Goal: Task Accomplishment & Management: Manage account settings

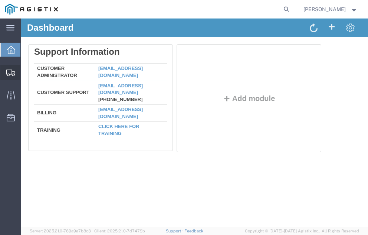
click at [0, 0] on span "Shipment Manager" at bounding box center [0, 0] width 0 height 0
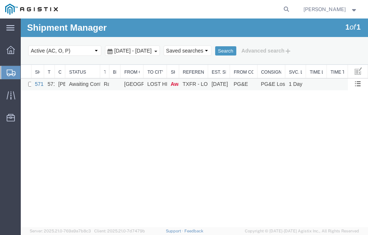
click at [38, 83] on link "57124286" at bounding box center [46, 84] width 23 height 6
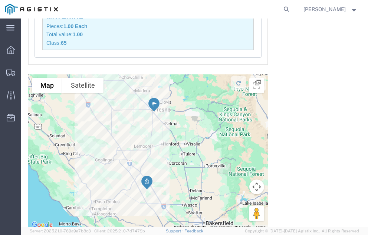
scroll to position [865, 0]
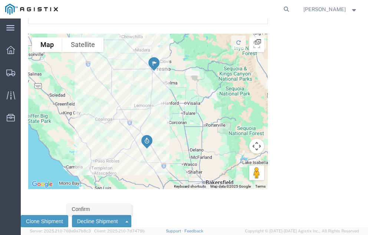
click link "Confirm"
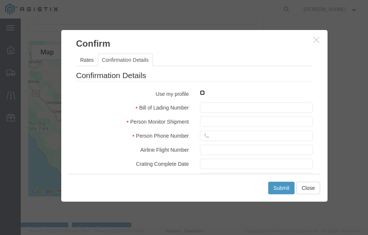
click input "checkbox"
checkbox input "true"
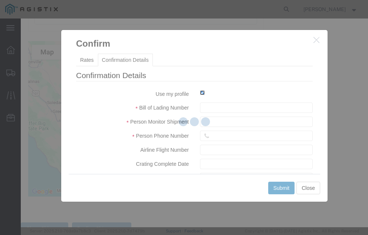
type input "[PERSON_NAME]"
type input "[PHONE_NUMBER]"
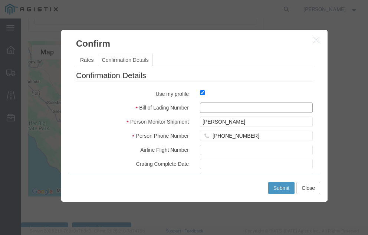
click input "text"
type input "57124286"
click button "Submit"
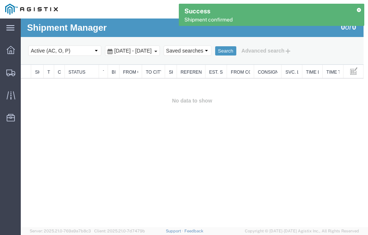
scroll to position [0, 0]
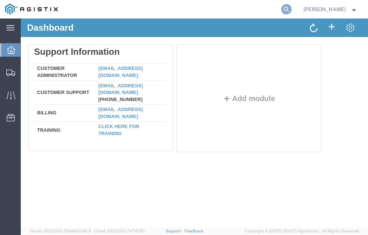
click at [291, 7] on icon at bounding box center [286, 9] width 10 height 10
type input "5"
click at [291, 8] on icon at bounding box center [286, 9] width 10 height 10
type input "57053471"
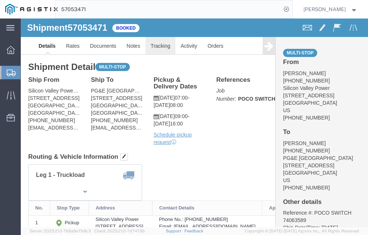
click link "Tracking"
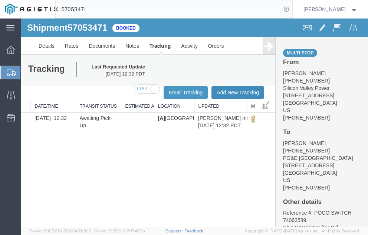
click at [229, 91] on button "Add New Tracking" at bounding box center [237, 92] width 53 height 13
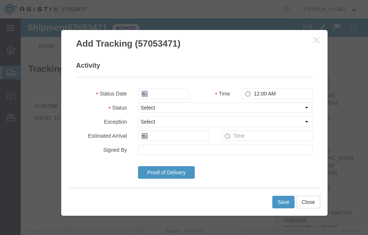
type input "[DATE]"
type input "12:00 PM"
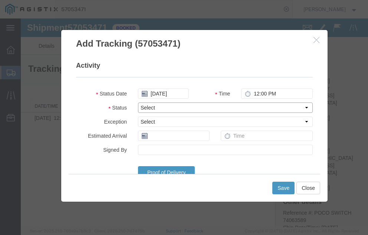
click at [171, 108] on select "Select Arrival Notice Available Arrival Notice Imported Arrive at Delivery Loca…" at bounding box center [225, 108] width 175 height 10
select select "DELIVRED"
click at [138, 103] on select "Select Arrival Notice Available Arrival Notice Imported Arrive at Delivery Loca…" at bounding box center [225, 108] width 175 height 10
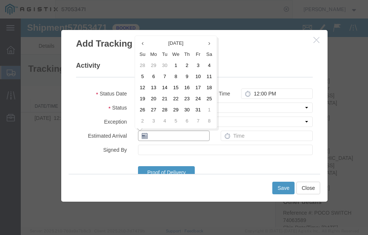
click at [166, 138] on input "text" at bounding box center [174, 136] width 72 height 10
click at [176, 85] on td "15" at bounding box center [175, 87] width 11 height 11
type input "[DATE]"
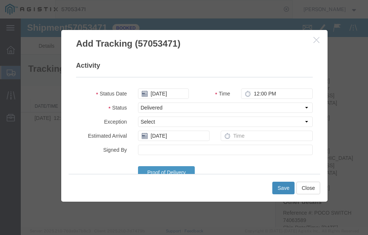
click at [280, 186] on button "Save" at bounding box center [283, 188] width 22 height 13
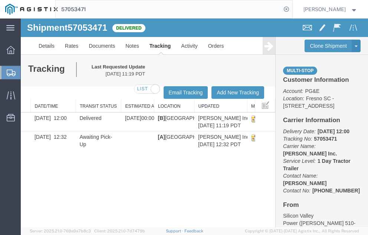
click at [104, 10] on input "57053471" at bounding box center [168, 9] width 225 height 18
type input "57104090"
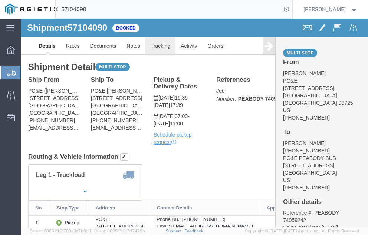
click link "Tracking"
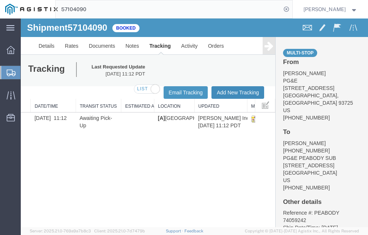
click at [230, 90] on button "Add New Tracking" at bounding box center [237, 92] width 53 height 13
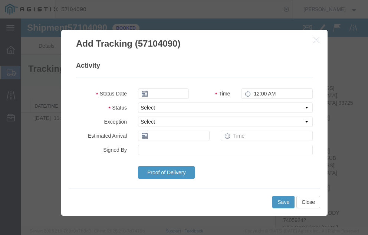
type input "[DATE]"
type input "12:00 PM"
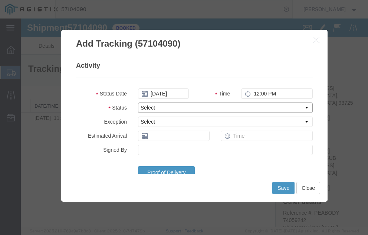
click at [170, 108] on select "Select Arrival Notice Available Arrival Notice Imported Arrive at Delivery Loca…" at bounding box center [225, 108] width 175 height 10
select select "DELIVRED"
click at [138, 103] on select "Select Arrival Notice Available Arrival Notice Imported Arrive at Delivery Loca…" at bounding box center [225, 108] width 175 height 10
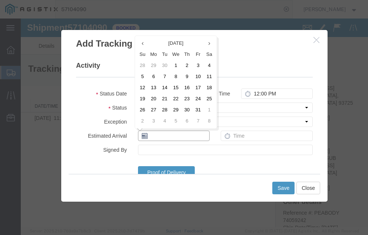
click at [166, 138] on input "text" at bounding box center [174, 136] width 72 height 10
click at [165, 86] on td "14" at bounding box center [164, 87] width 11 height 11
type input "[DATE]"
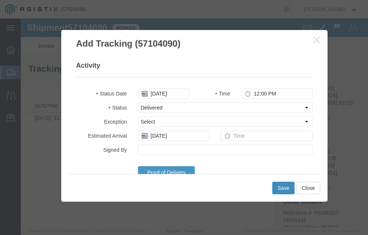
click at [282, 185] on button "Save" at bounding box center [283, 188] width 22 height 13
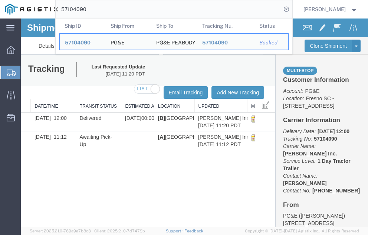
click at [109, 10] on input "57104090" at bounding box center [168, 9] width 225 height 18
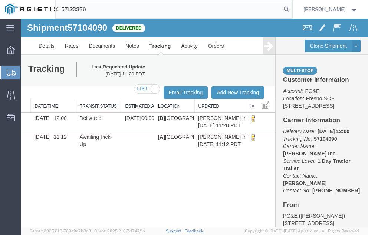
type input "57123336"
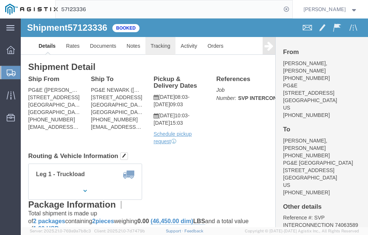
click link "Tracking"
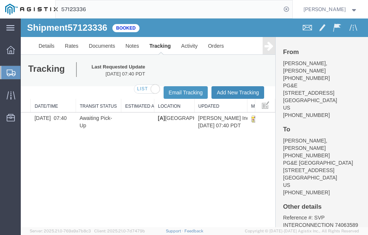
click at [230, 91] on button "Add New Tracking" at bounding box center [237, 92] width 53 height 13
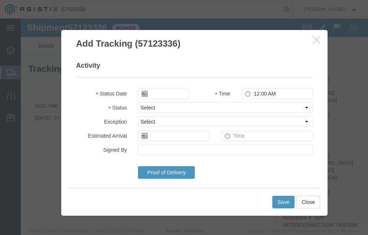
type input "[DATE]"
type input "12:00 PM"
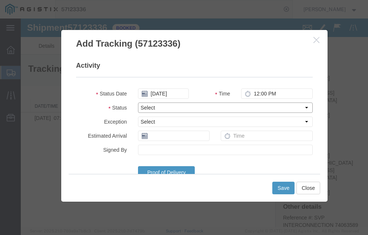
click at [168, 104] on select "Select Arrival Notice Available Arrival Notice Imported Arrive at Delivery Loca…" at bounding box center [225, 108] width 175 height 10
select select "DELIVRED"
click at [138, 103] on select "Select Arrival Notice Available Arrival Notice Imported Arrive at Delivery Loca…" at bounding box center [225, 108] width 175 height 10
click at [166, 136] on input "text" at bounding box center [174, 136] width 72 height 10
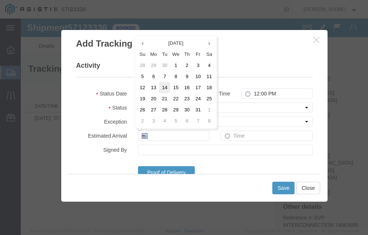
click at [165, 86] on td "14" at bounding box center [164, 87] width 11 height 11
type input "[DATE]"
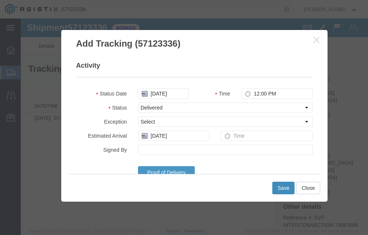
click at [280, 186] on button "Save" at bounding box center [283, 188] width 22 height 13
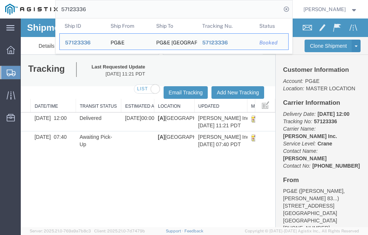
click at [103, 9] on input "57123336" at bounding box center [168, 9] width 225 height 18
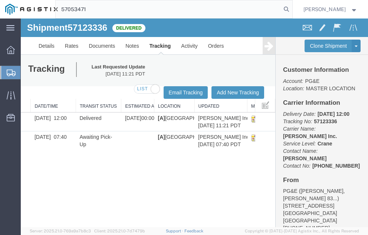
type input "57053471"
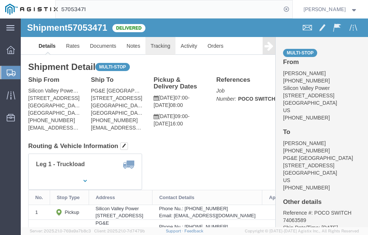
click link "Tracking"
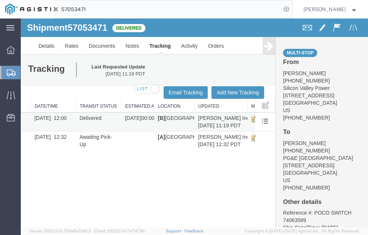
click at [118, 120] on td "Delivered" at bounding box center [99, 122] width 46 height 19
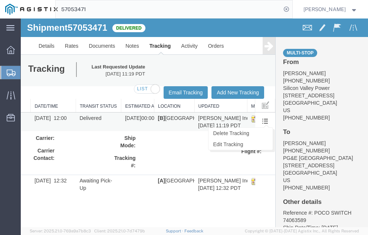
click at [263, 120] on span at bounding box center [265, 121] width 6 height 6
click at [229, 143] on link "Edit Tracking" at bounding box center [240, 144] width 64 height 11
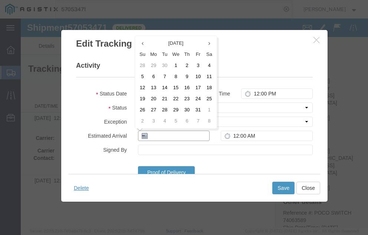
click at [163, 136] on input "text" at bounding box center [174, 136] width 72 height 10
click at [164, 87] on td "14" at bounding box center [164, 87] width 11 height 11
type input "[DATE]"
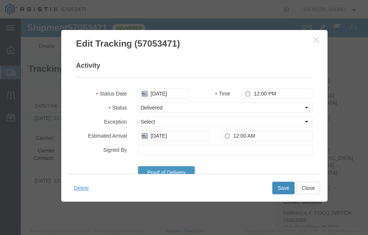
click at [280, 187] on button "Save" at bounding box center [283, 188] width 22 height 13
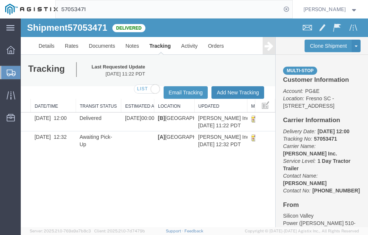
click at [230, 90] on button "Add New Tracking" at bounding box center [237, 92] width 53 height 13
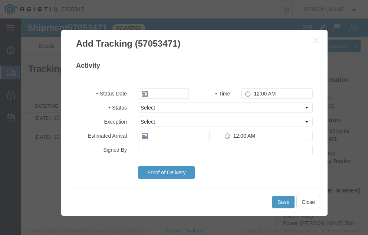
type input "[DATE]"
type input "12:00 PM"
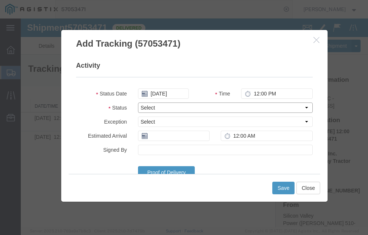
click at [171, 105] on select "Select Arrival Notice Available Arrival Notice Imported Arrive at Delivery Loca…" at bounding box center [225, 108] width 175 height 10
select select "DELIVRED"
click at [138, 103] on select "Select Arrival Notice Available Arrival Notice Imported Arrive at Delivery Loca…" at bounding box center [225, 108] width 175 height 10
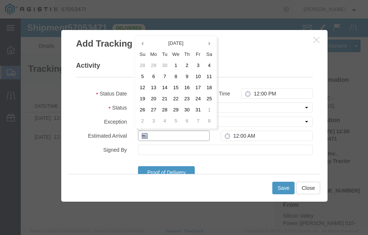
click at [162, 137] on input "text" at bounding box center [174, 136] width 72 height 10
click at [165, 86] on td "14" at bounding box center [164, 87] width 11 height 11
type input "[DATE]"
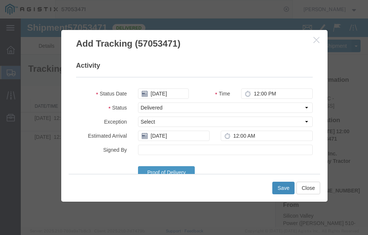
click at [283, 186] on button "Save" at bounding box center [283, 188] width 22 height 13
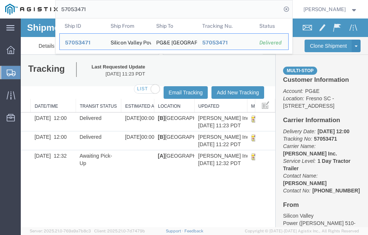
click at [102, 8] on input "57053471" at bounding box center [168, 9] width 225 height 18
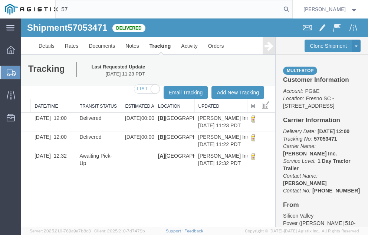
type input "5"
